Goal: Book appointment/travel/reservation

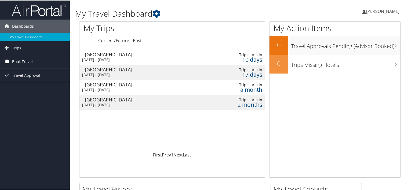
click at [23, 62] on span "Book Travel" at bounding box center [22, 61] width 21 height 13
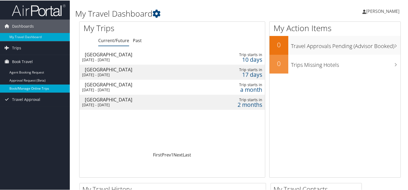
click at [26, 87] on link "Book/Manage Online Trips" at bounding box center [35, 88] width 70 height 8
